Goal: Task Accomplishment & Management: Complete application form

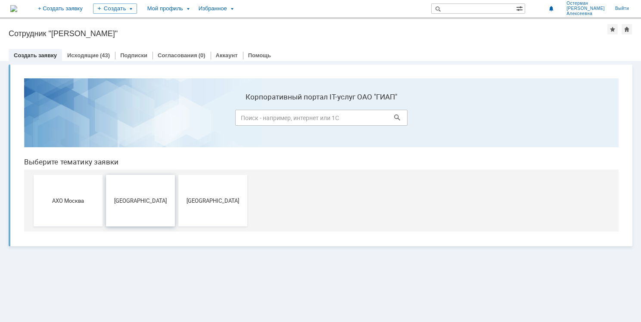
click at [143, 209] on button "[GEOGRAPHIC_DATA]" at bounding box center [140, 201] width 69 height 52
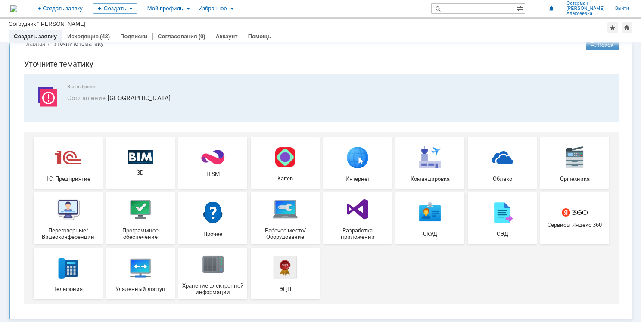
scroll to position [19, 0]
click at [499, 218] on img at bounding box center [502, 213] width 26 height 26
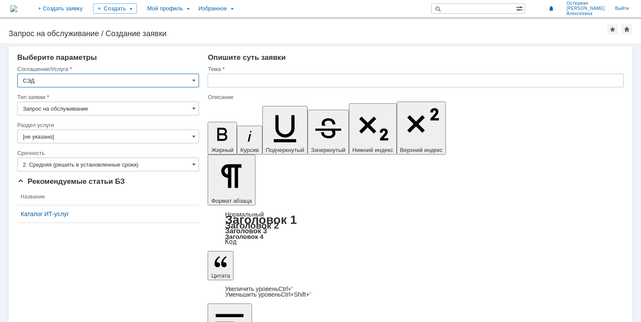
click at [269, 82] on input "text" at bounding box center [416, 81] width 416 height 14
click at [215, 81] on input "Создание" at bounding box center [416, 81] width 416 height 14
click at [249, 79] on input "Создание" at bounding box center [416, 81] width 416 height 14
click at [267, 84] on input "Создание" at bounding box center [416, 81] width 416 height 14
click at [297, 81] on input "Создание папки проекта" at bounding box center [416, 81] width 416 height 14
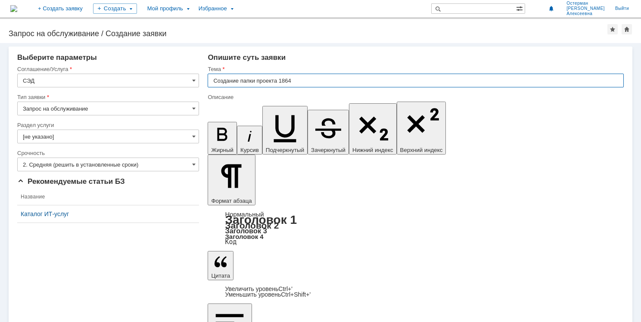
click at [280, 79] on input "Создание папки проекта 1864" at bounding box center [416, 81] width 416 height 14
click at [255, 78] on input "Создание папки проекта 1864" at bounding box center [416, 81] width 416 height 14
click at [310, 78] on input "Создание папки для проекта 1864" at bounding box center [416, 81] width 416 height 14
click at [327, 81] on input "Создание папки для проекта 1864 в СЭД (архив)" at bounding box center [416, 81] width 416 height 14
click at [322, 81] on input "Создание папки для проекта 1864 в СЭД (архив)" at bounding box center [416, 81] width 416 height 14
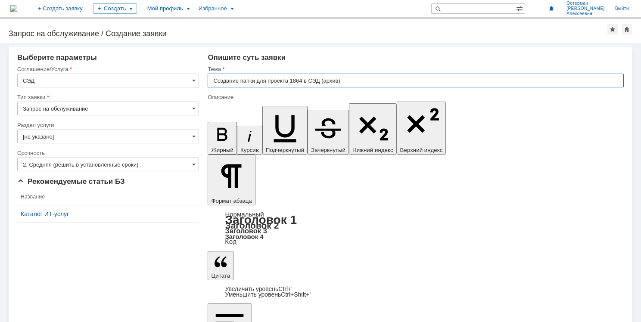
drag, startPoint x: 322, startPoint y: 81, endPoint x: 380, endPoint y: 78, distance: 57.4
click at [380, 78] on input "Создание папки для проекта 1864 в СЭД (архив)" at bounding box center [416, 81] width 416 height 14
type input "Создание папки для проекта 1864 в [GEOGRAPHIC_DATA]"
drag, startPoint x: 215, startPoint y: 2570, endPoint x: 361, endPoint y: 2591, distance: 147.6
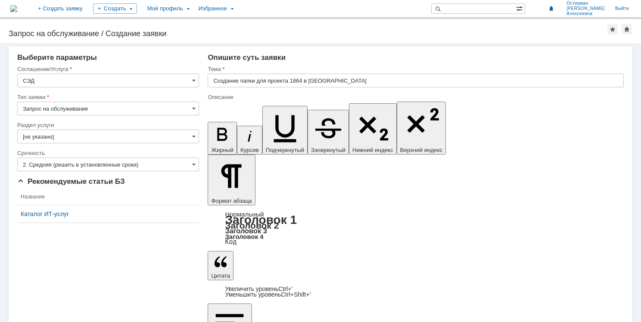
drag, startPoint x: 224, startPoint y: 2590, endPoint x: 336, endPoint y: 2585, distance: 111.7
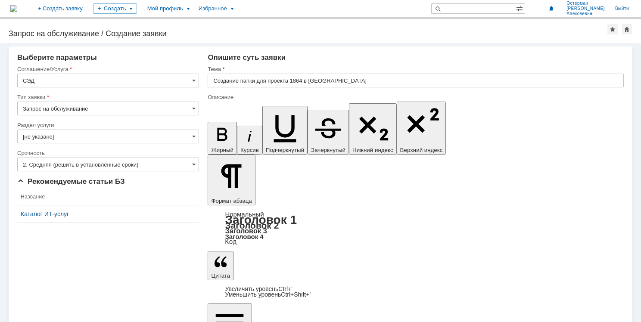
drag, startPoint x: 216, startPoint y: 2578, endPoint x: 494, endPoint y: 2587, distance: 278.5
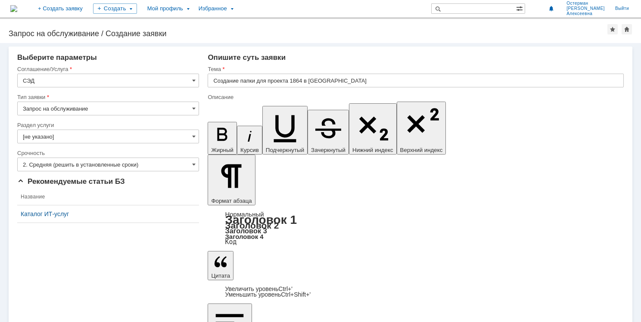
drag, startPoint x: 298, startPoint y: 2577, endPoint x: 404, endPoint y: 2578, distance: 105.6
drag, startPoint x: 413, startPoint y: 109, endPoint x: 410, endPoint y: 117, distance: 9.1
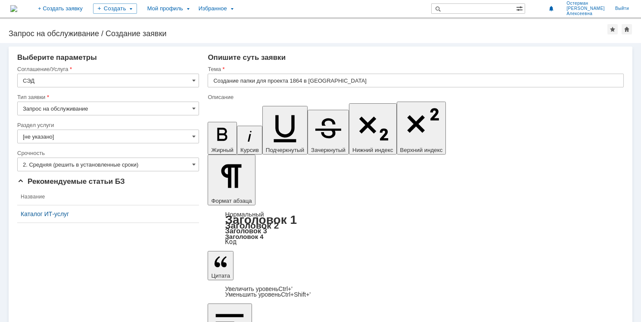
click at [191, 137] on input "[не указано]" at bounding box center [108, 137] width 182 height 14
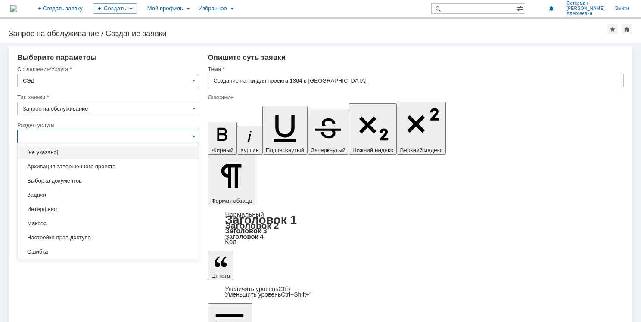
scroll to position [16, 0]
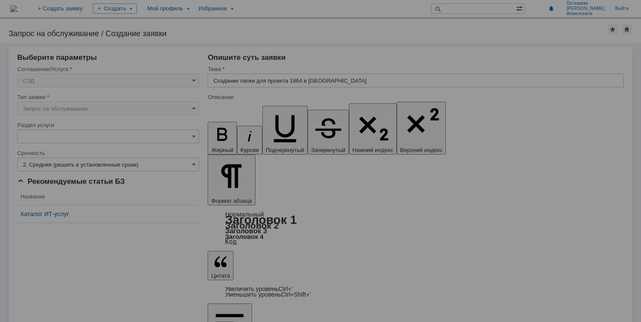
type input "[не указано]"
